Goal: Task Accomplishment & Management: Manage account settings

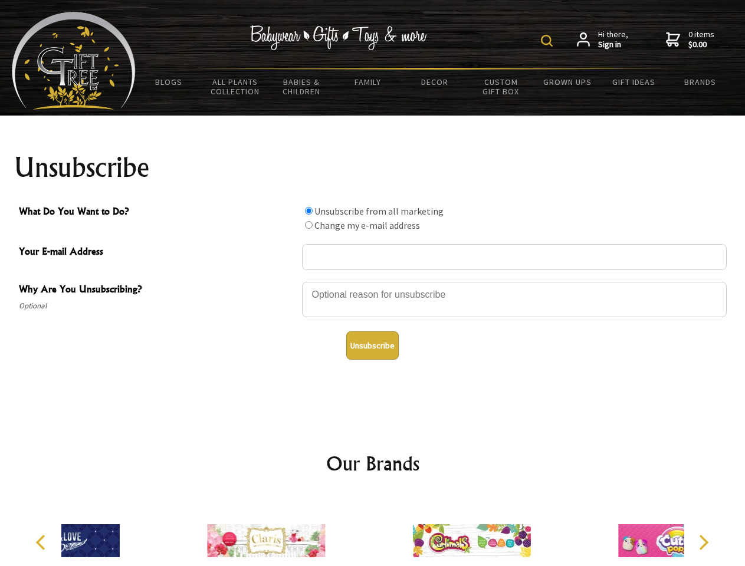
click at [548, 41] on img at bounding box center [547, 41] width 12 height 12
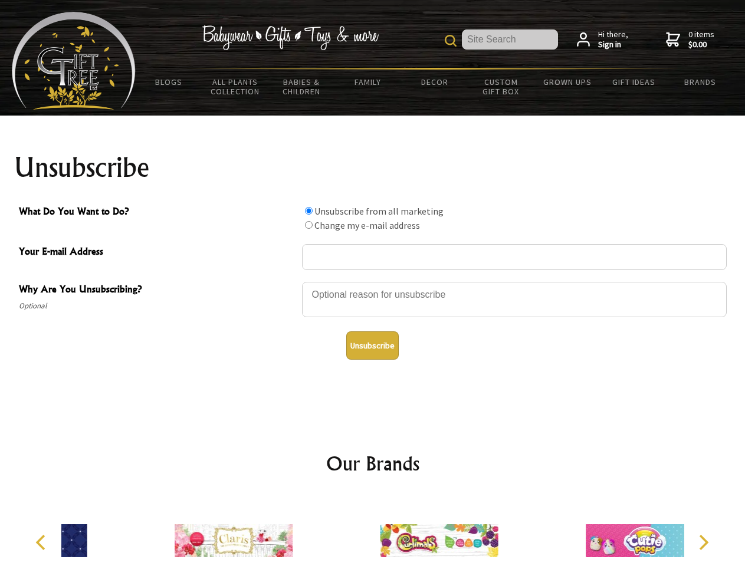
click at [373, 281] on div at bounding box center [514, 301] width 425 height 41
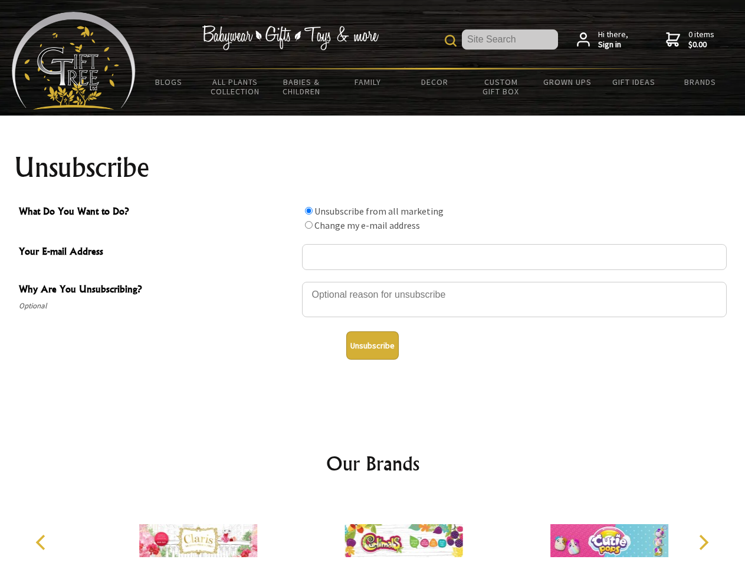
click at [308, 210] on input "What Do You Want to Do?" at bounding box center [309, 211] width 8 height 8
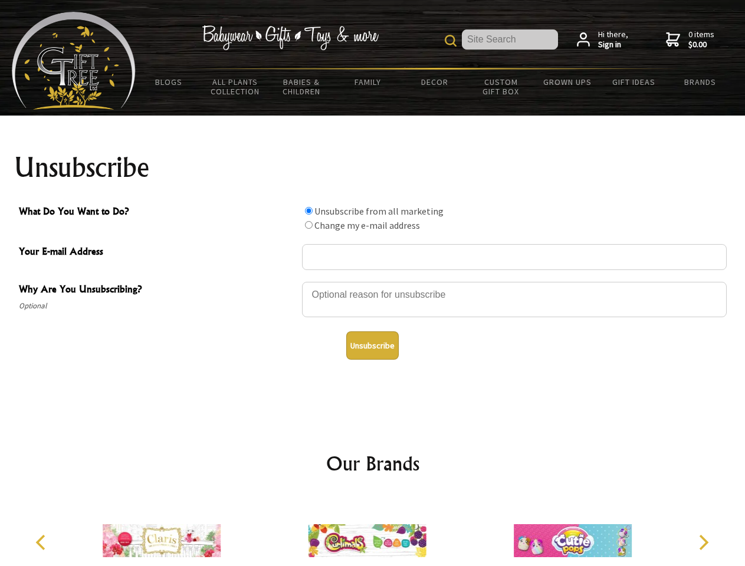
click at [308, 225] on input "What Do You Want to Do?" at bounding box center [309, 225] width 8 height 8
radio input "true"
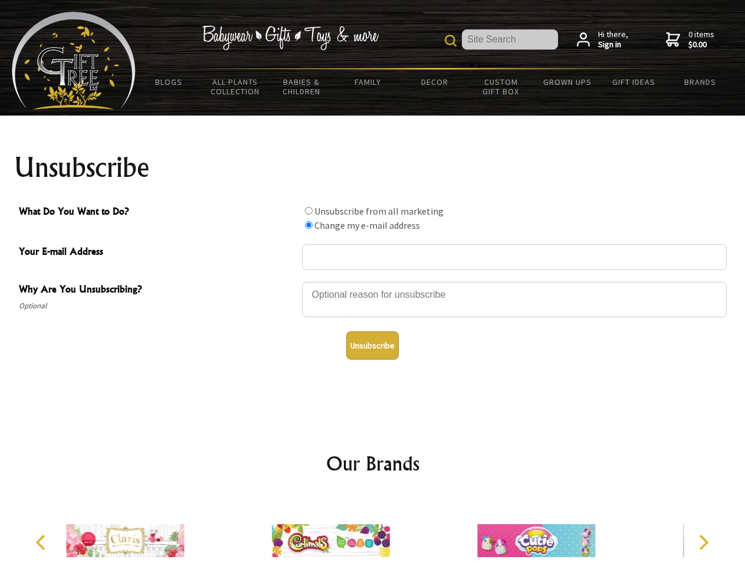
click at [372, 345] on button "Unsubscribe" at bounding box center [372, 345] width 52 height 28
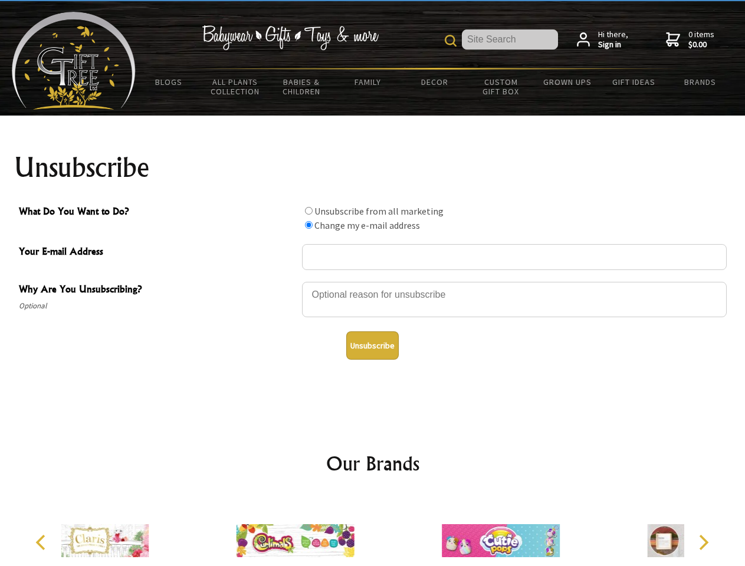
click at [373, 531] on div at bounding box center [294, 542] width 205 height 92
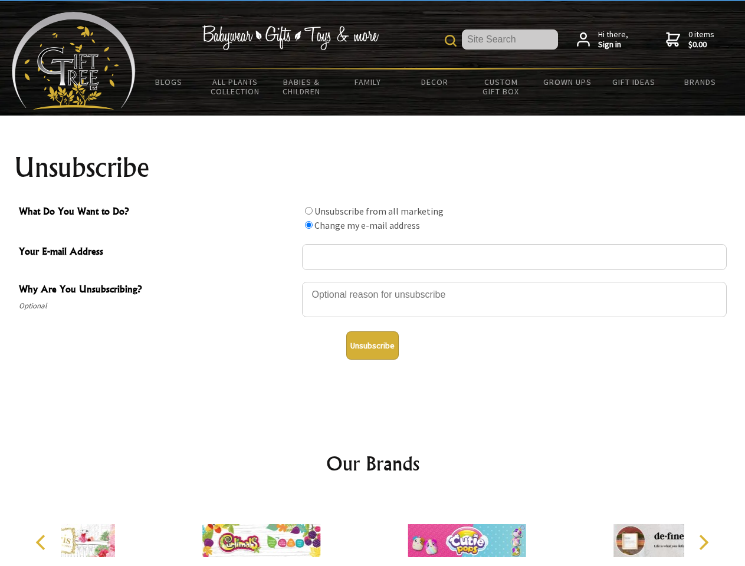
click at [42, 542] on icon "Previous" at bounding box center [41, 542] width 15 height 15
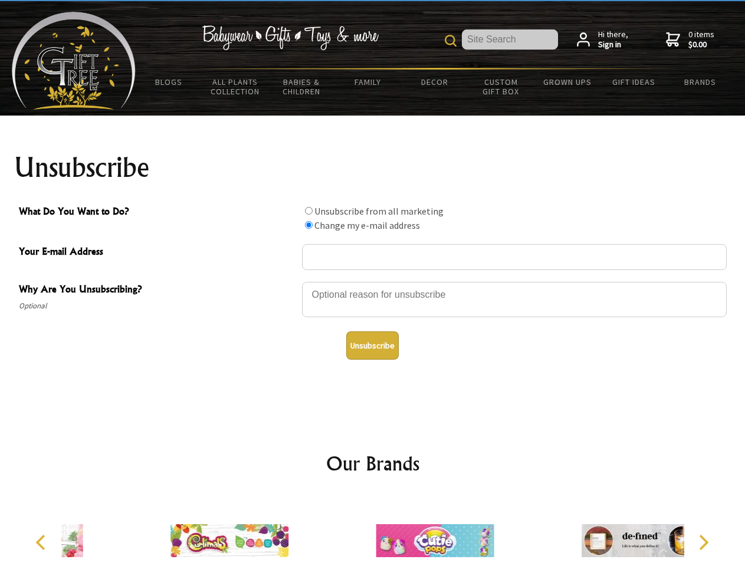
click at [703, 542] on icon "Next" at bounding box center [702, 542] width 15 height 15
